Goal: Information Seeking & Learning: Find specific fact

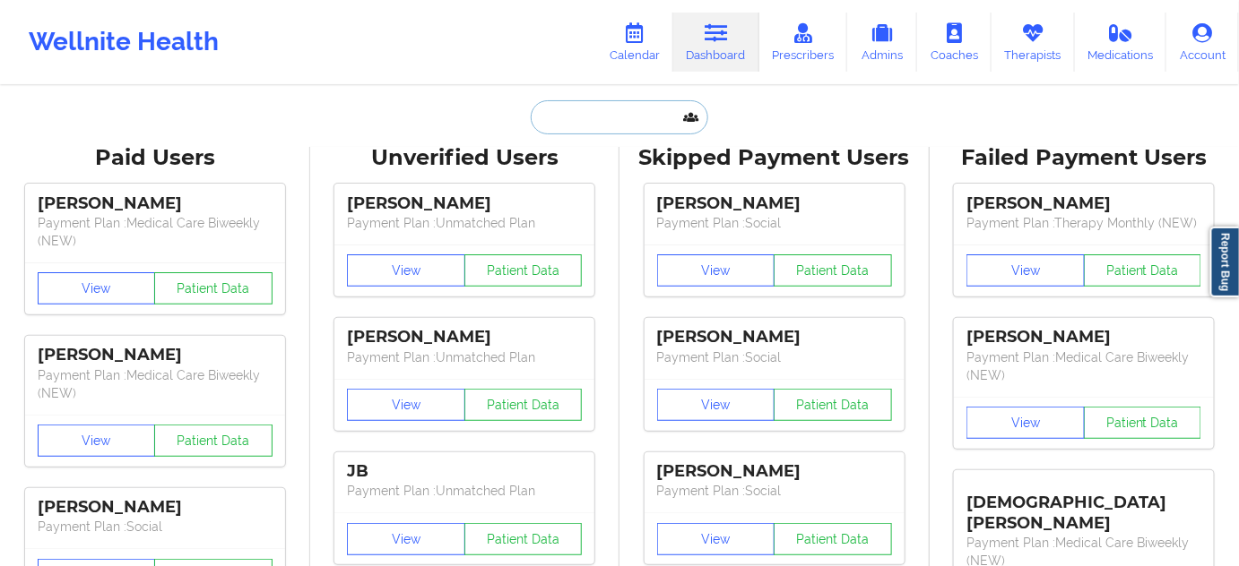
click at [644, 112] on input "text" at bounding box center [619, 117] width 177 height 34
paste input "[EMAIL_ADDRESS][DOMAIN_NAME]"
type input "[EMAIL_ADDRESS][DOMAIN_NAME]"
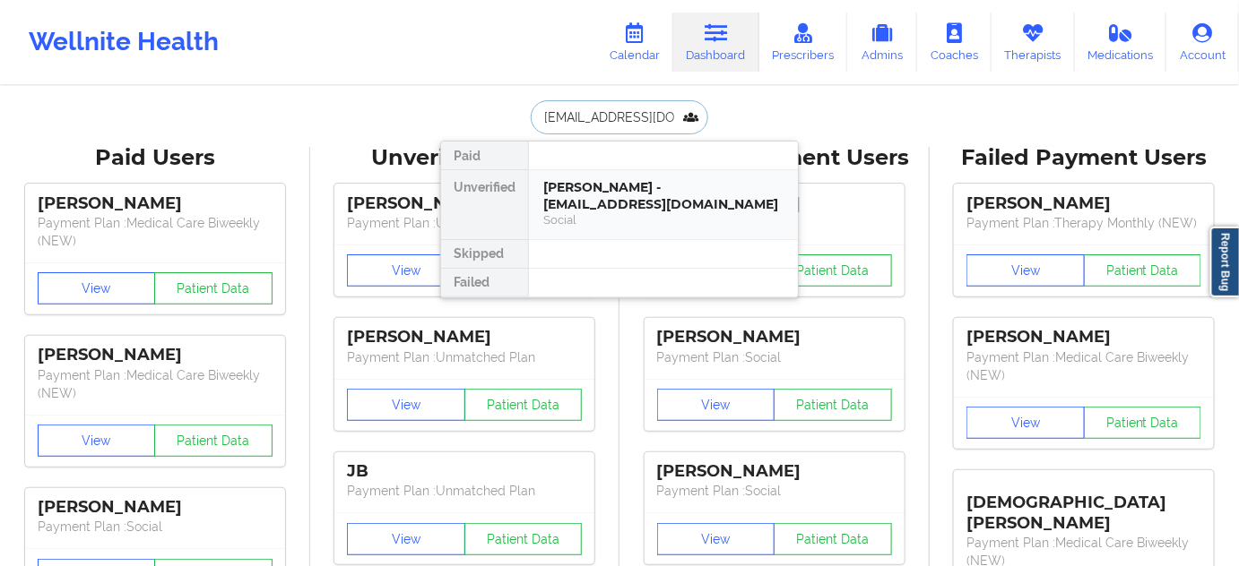
scroll to position [0, 3]
click at [631, 194] on div "[PERSON_NAME] - [EMAIL_ADDRESS][DOMAIN_NAME]" at bounding box center [663, 195] width 240 height 33
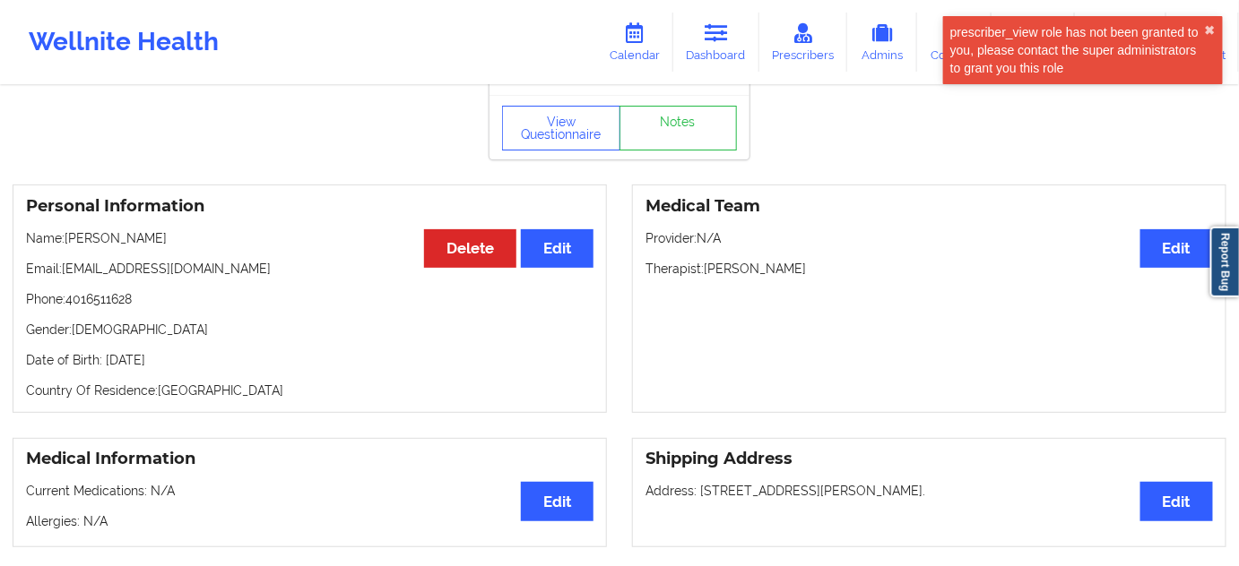
scroll to position [0, 0]
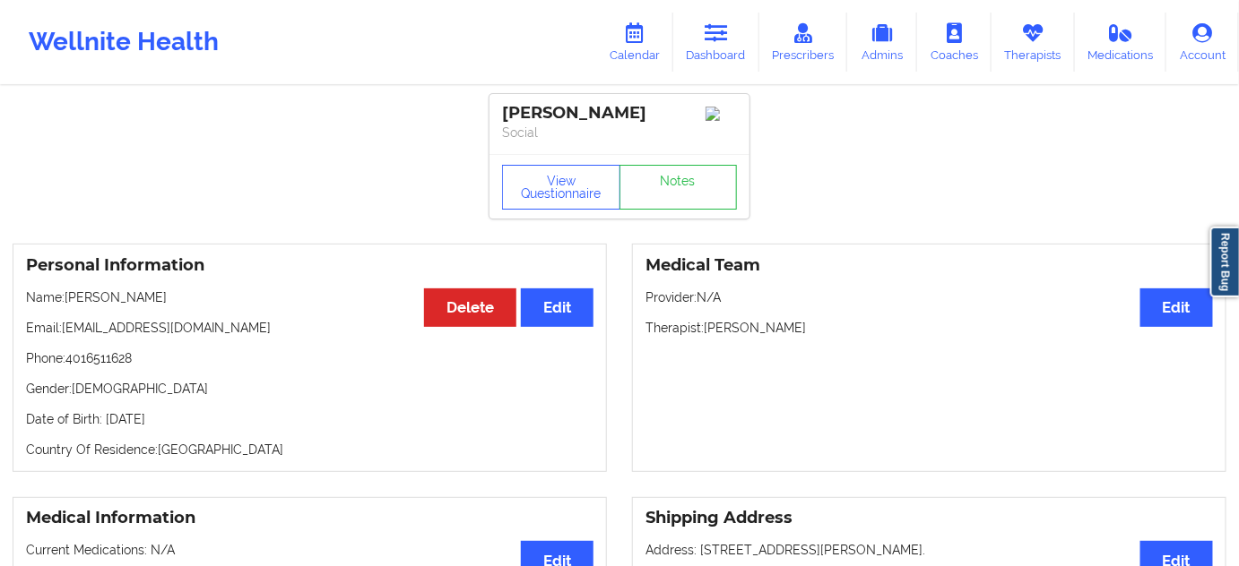
click at [539, 113] on div "[PERSON_NAME]" at bounding box center [619, 113] width 235 height 21
copy div "[PERSON_NAME]"
click at [678, 203] on link "Notes" at bounding box center [678, 187] width 118 height 45
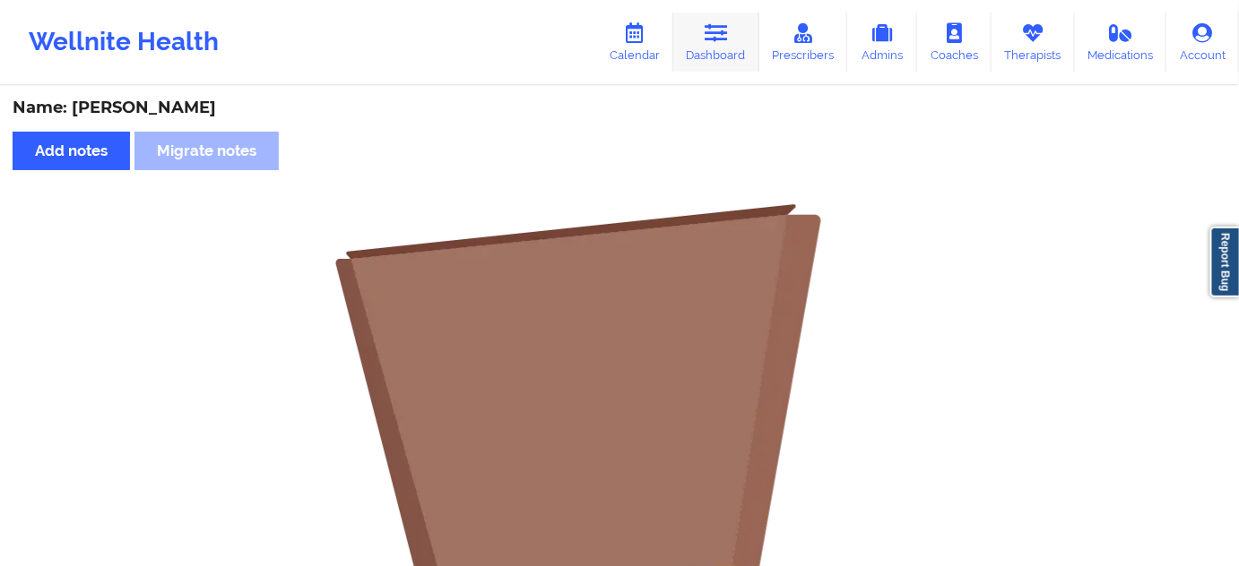
click at [724, 55] on link "Dashboard" at bounding box center [716, 42] width 86 height 59
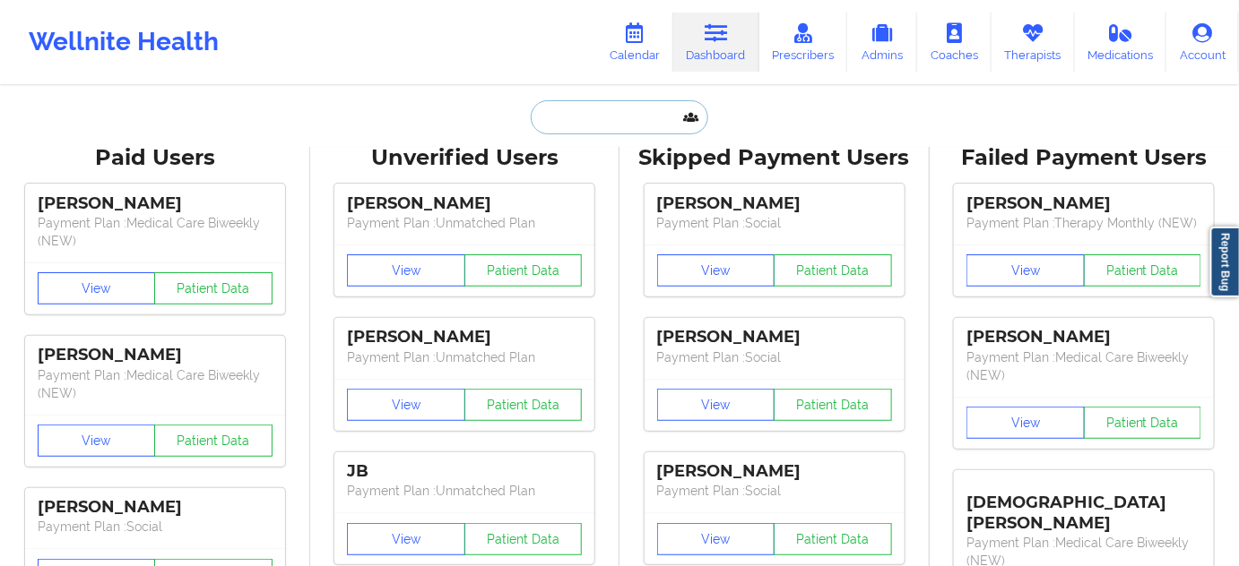
click at [613, 126] on input "text" at bounding box center [619, 117] width 177 height 34
type input "s"
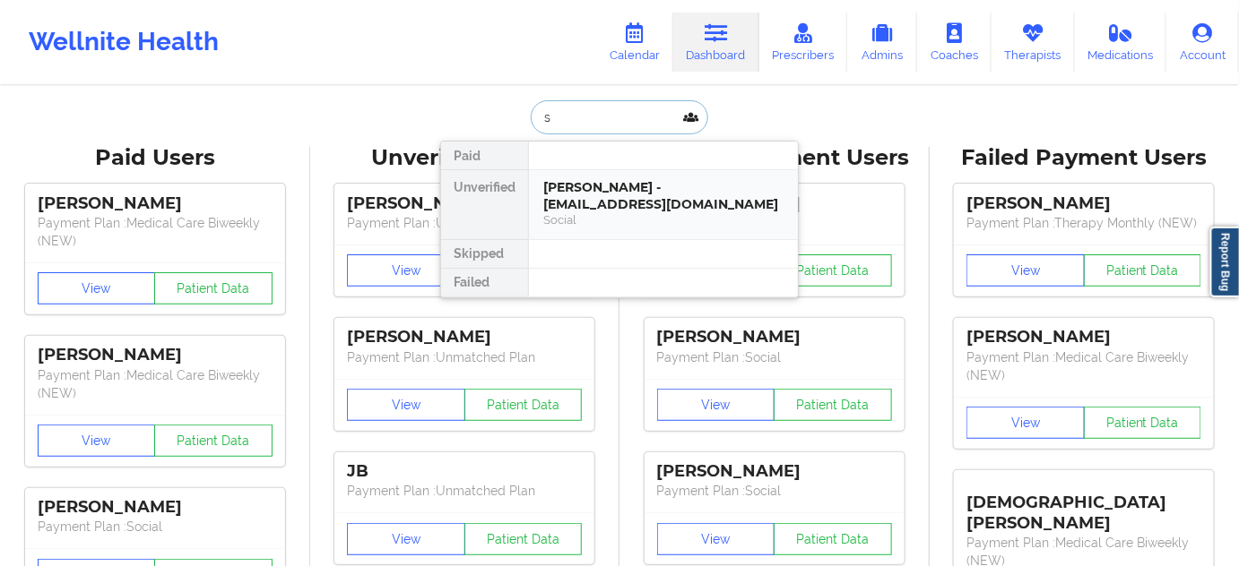
click at [602, 192] on div "[PERSON_NAME] - [EMAIL_ADDRESS][DOMAIN_NAME]" at bounding box center [663, 195] width 240 height 33
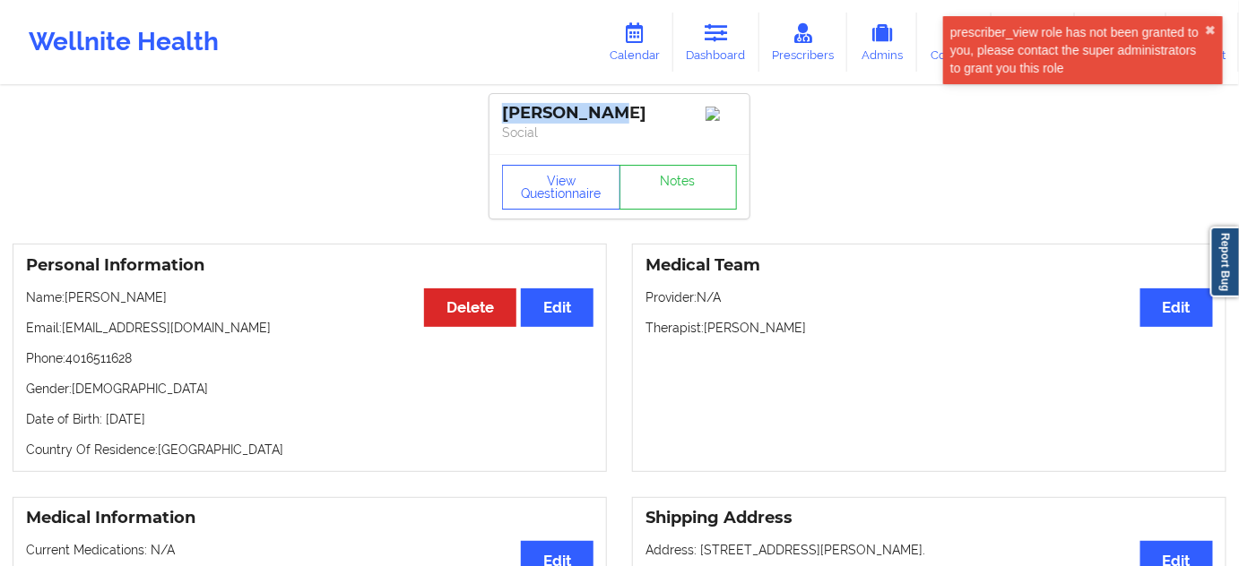
drag, startPoint x: 613, startPoint y: 114, endPoint x: 491, endPoint y: 117, distance: 121.9
click at [499, 117] on div "[PERSON_NAME] Social" at bounding box center [619, 124] width 260 height 60
copy div "[PERSON_NAME]"
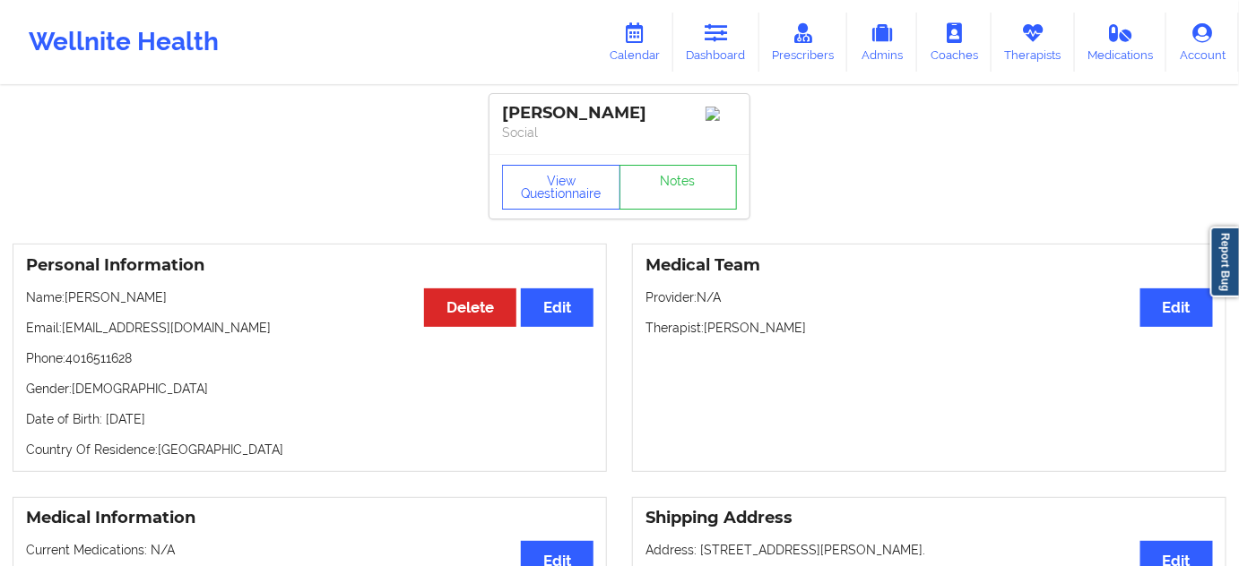
click at [115, 363] on p "Phone: [PHONE_NUMBER]" at bounding box center [309, 359] width 567 height 18
copy p "4016511628"
click at [678, 219] on div "View Questionnaire Notes" at bounding box center [619, 186] width 260 height 65
click at [678, 202] on link "Notes" at bounding box center [678, 187] width 118 height 45
